Goal: Task Accomplishment & Management: Complete application form

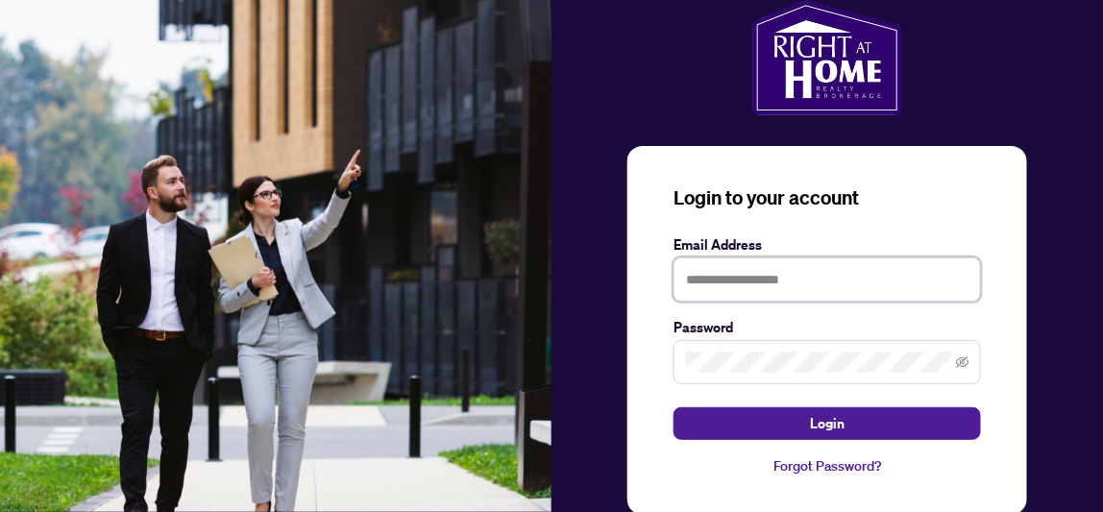
click at [727, 280] on input "text" at bounding box center [828, 280] width 308 height 44
type input "**********"
click at [674, 407] on button "Login" at bounding box center [828, 423] width 308 height 33
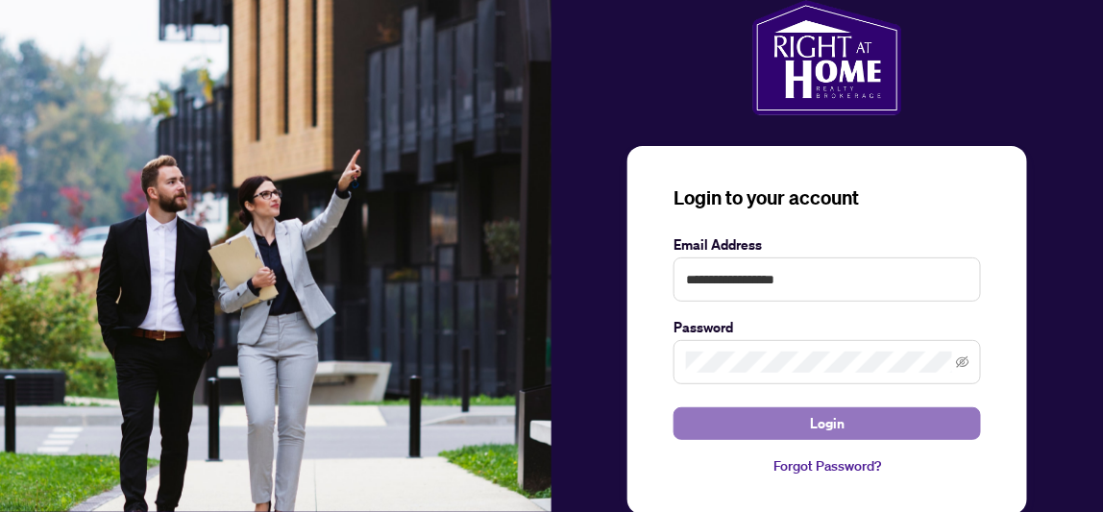
click at [826, 419] on span "Login" at bounding box center [827, 423] width 35 height 31
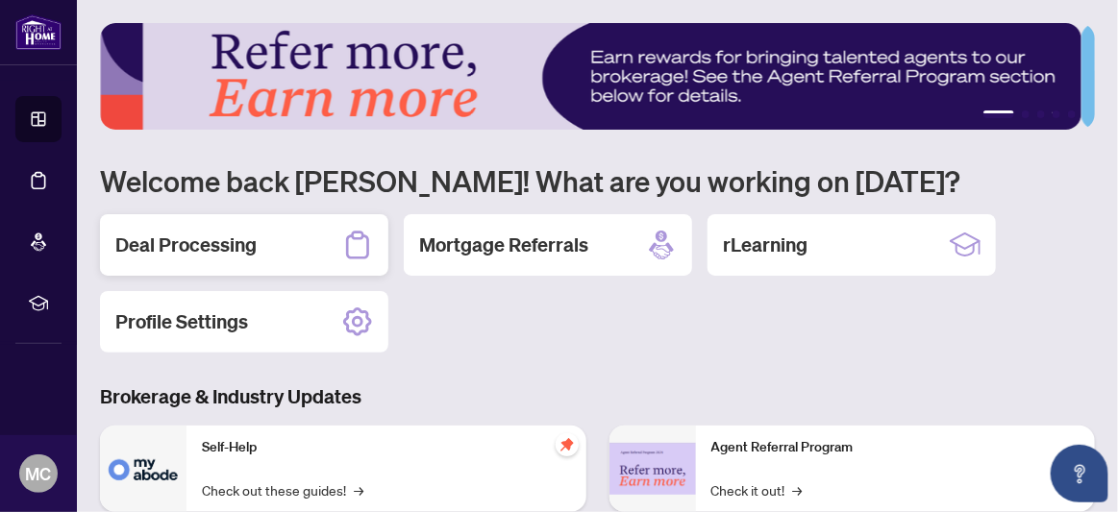
click at [164, 258] on div "Deal Processing" at bounding box center [244, 245] width 288 height 62
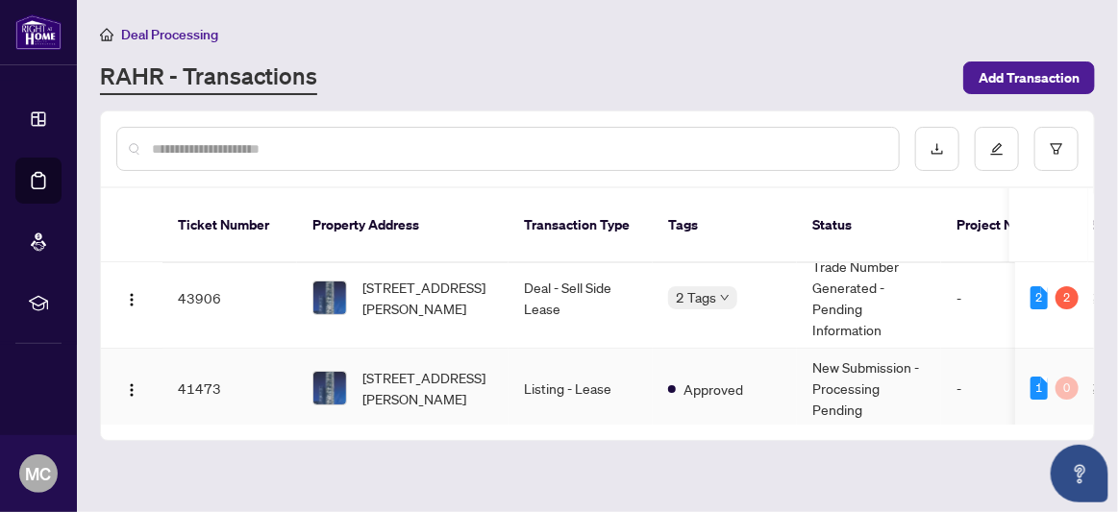
scroll to position [24, 0]
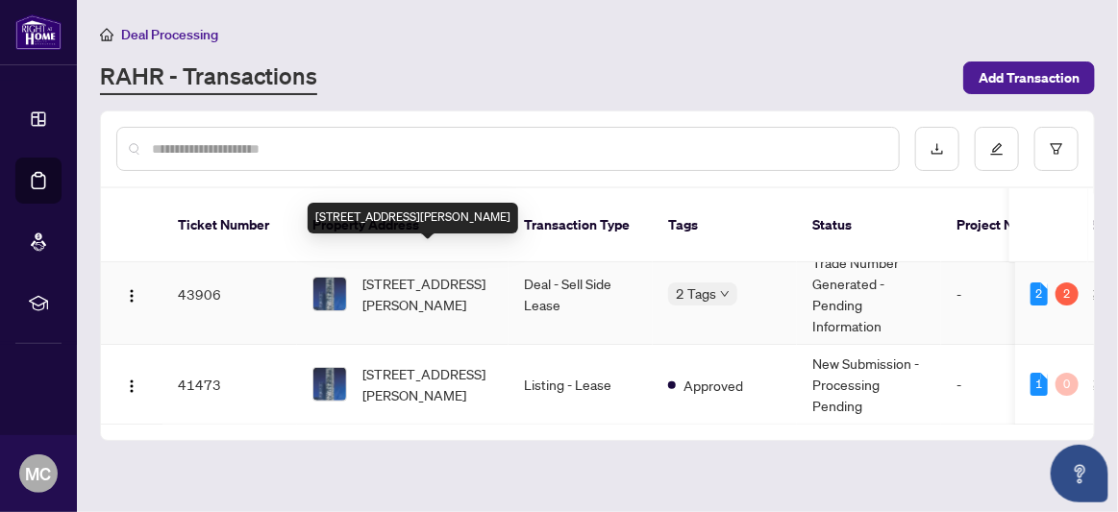
click at [463, 275] on span "[STREET_ADDRESS][PERSON_NAME]" at bounding box center [427, 294] width 131 height 42
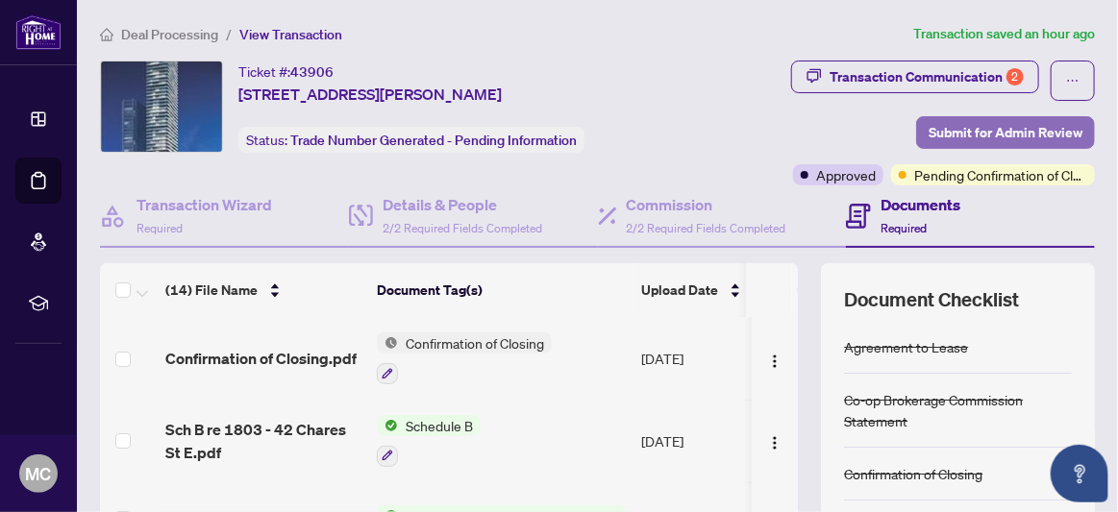
click at [997, 127] on span "Submit for Admin Review" at bounding box center [1005, 132] width 154 height 31
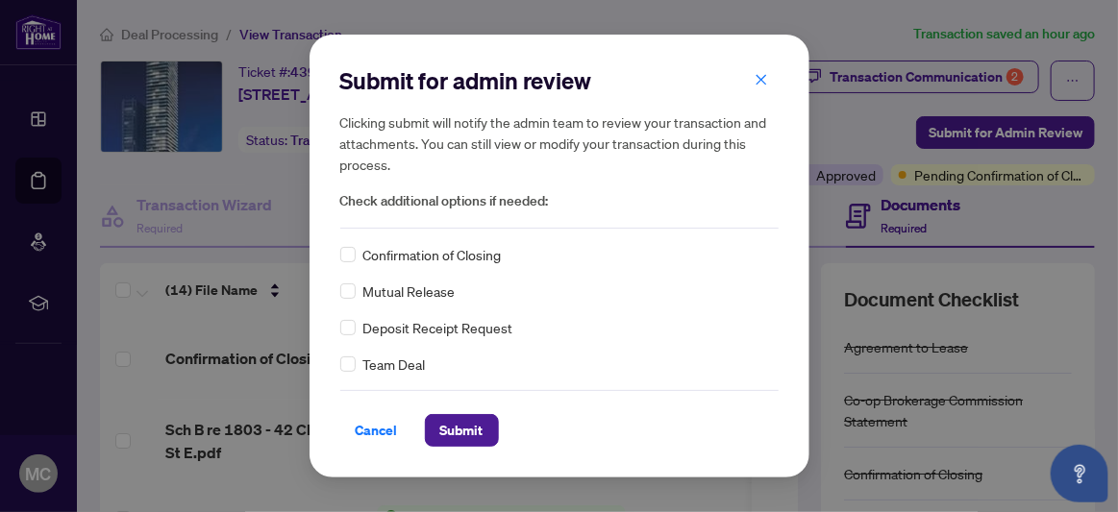
click at [356, 261] on div "Confirmation of Closing" at bounding box center [559, 254] width 438 height 21
click at [455, 429] on span "Submit" at bounding box center [461, 430] width 43 height 31
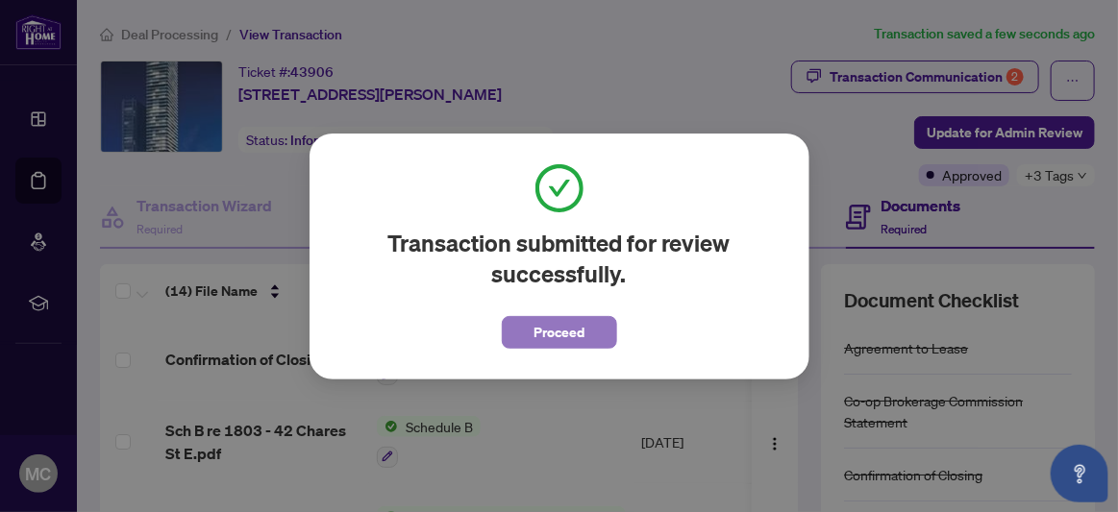
click at [563, 331] on span "Proceed" at bounding box center [558, 332] width 51 height 31
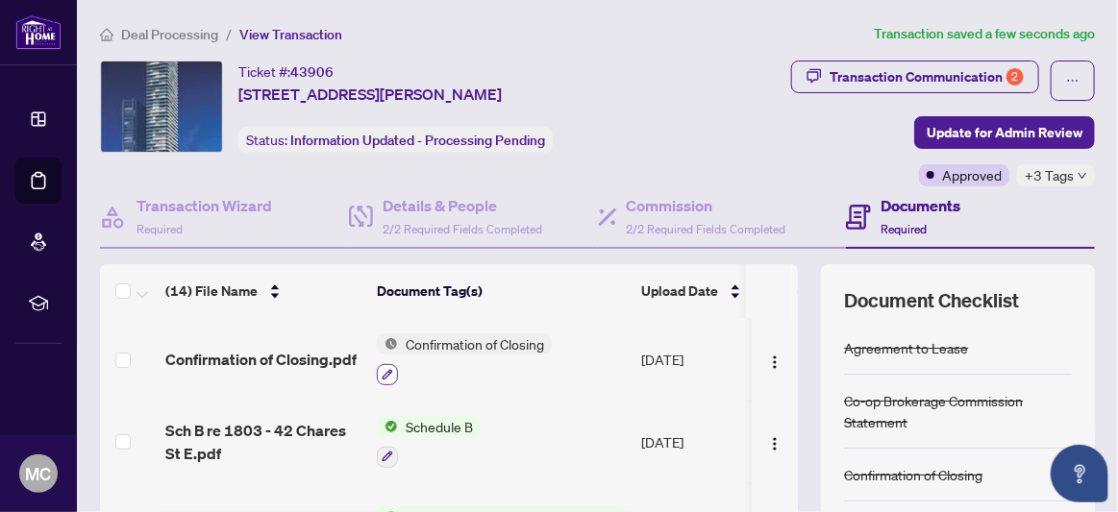
click at [382, 369] on icon "button" at bounding box center [387, 375] width 12 height 12
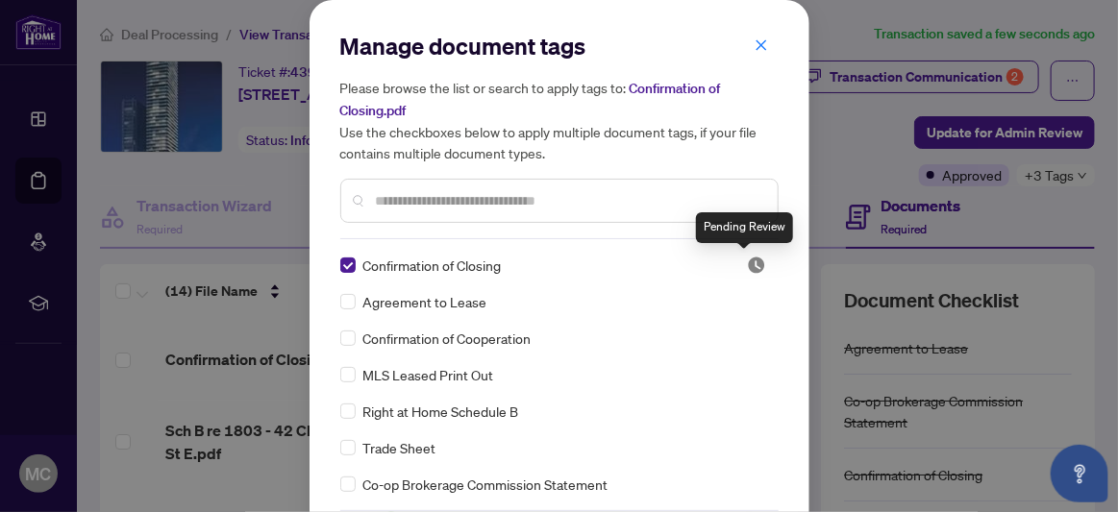
click at [747, 262] on img at bounding box center [756, 265] width 19 height 19
click at [758, 48] on icon "close" at bounding box center [760, 44] width 13 height 13
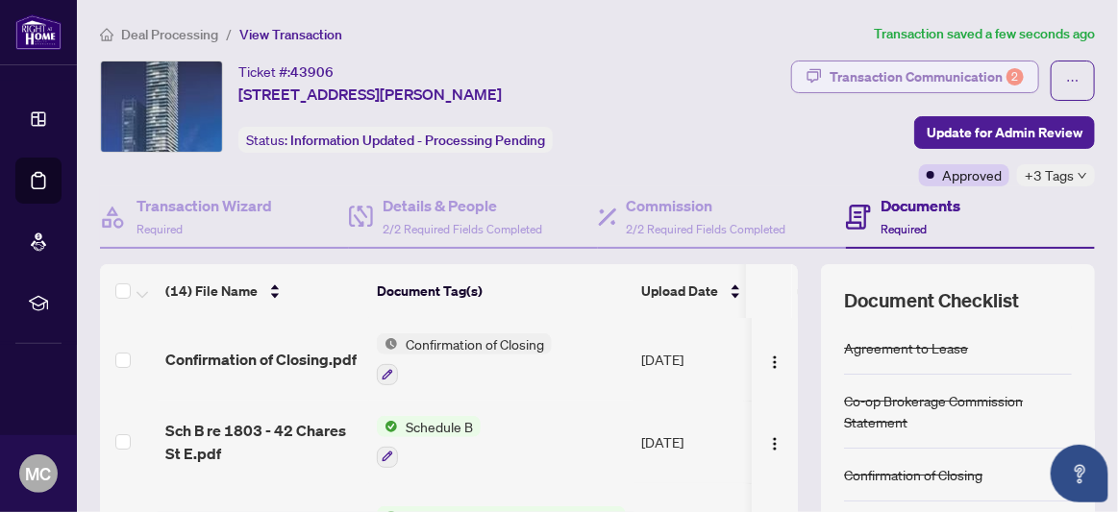
click at [880, 73] on div "Transaction Communication 2" at bounding box center [926, 77] width 194 height 31
